Goal: Task Accomplishment & Management: Use online tool/utility

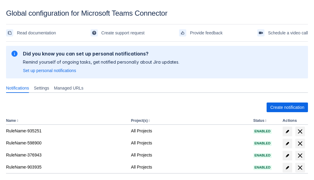
click at [287, 107] on span "Create notification" at bounding box center [287, 108] width 34 height 10
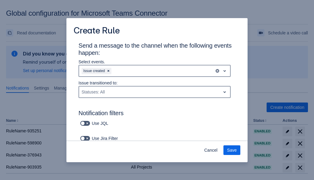
type input "RuleName-230472"
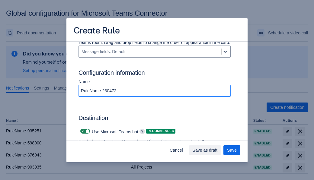
scroll to position [426, 0]
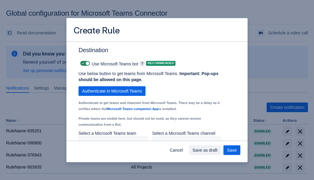
click at [112, 91] on span "Authenticate in Microsoft Teams" at bounding box center [112, 91] width 60 height 10
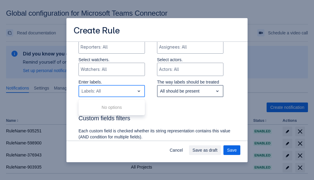
type input "230472_label"
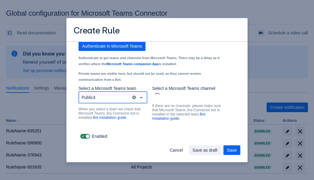
scroll to position [474, 0]
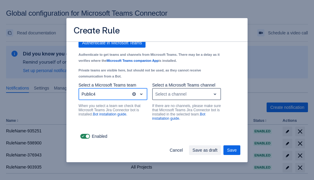
click at [186, 94] on div "Select a channel" at bounding box center [182, 94] width 58 height 10
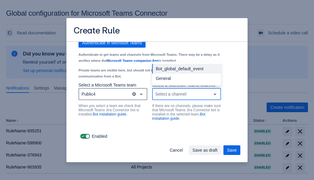
click at [186, 69] on div "Bot_global_default_event" at bounding box center [186, 69] width 69 height 10
click at [217, 150] on span "Save as draft" at bounding box center [204, 150] width 25 height 10
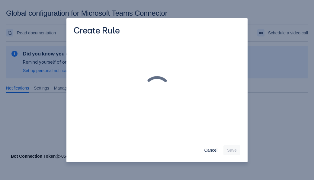
scroll to position [0, 0]
